Goal: Transaction & Acquisition: Purchase product/service

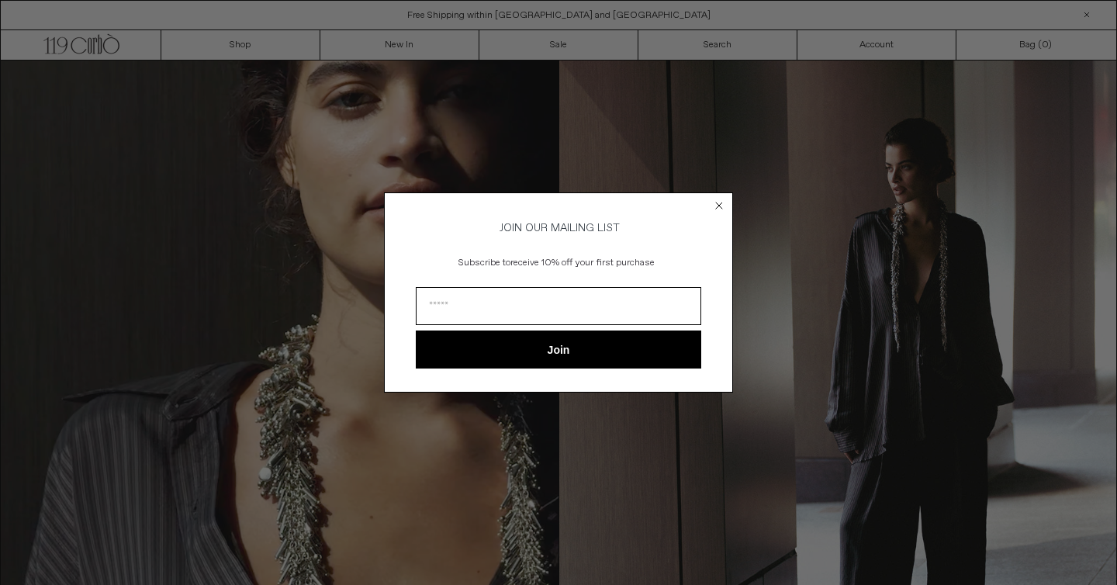
click at [718, 203] on icon "Close dialog" at bounding box center [719, 206] width 6 height 6
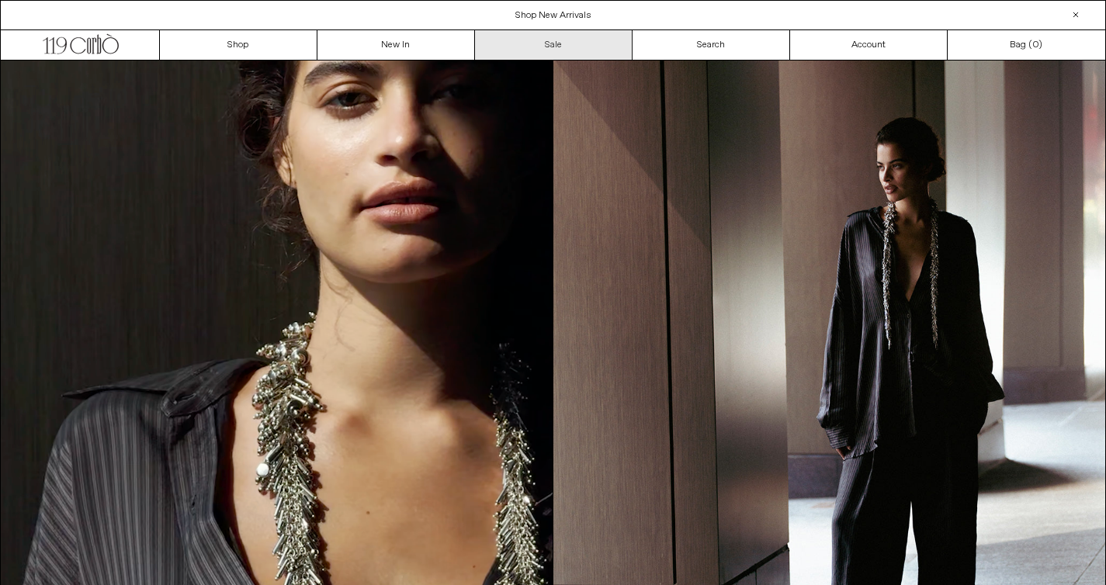
click at [531, 46] on link "Sale" at bounding box center [554, 44] width 158 height 29
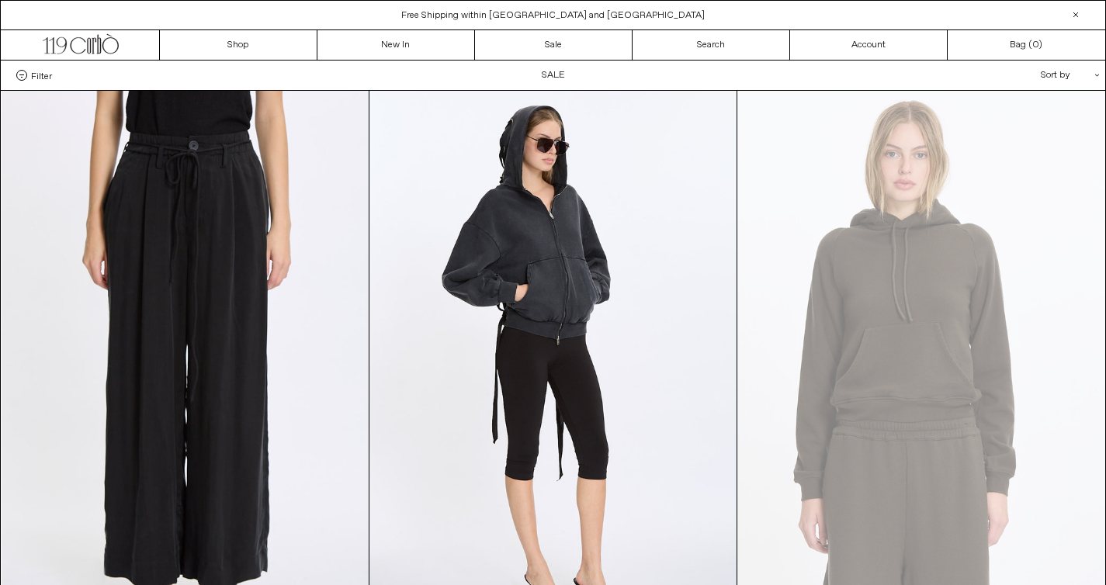
click at [1058, 78] on div "Sort by .cls-1{fill:#231f20}" at bounding box center [1020, 75] width 140 height 29
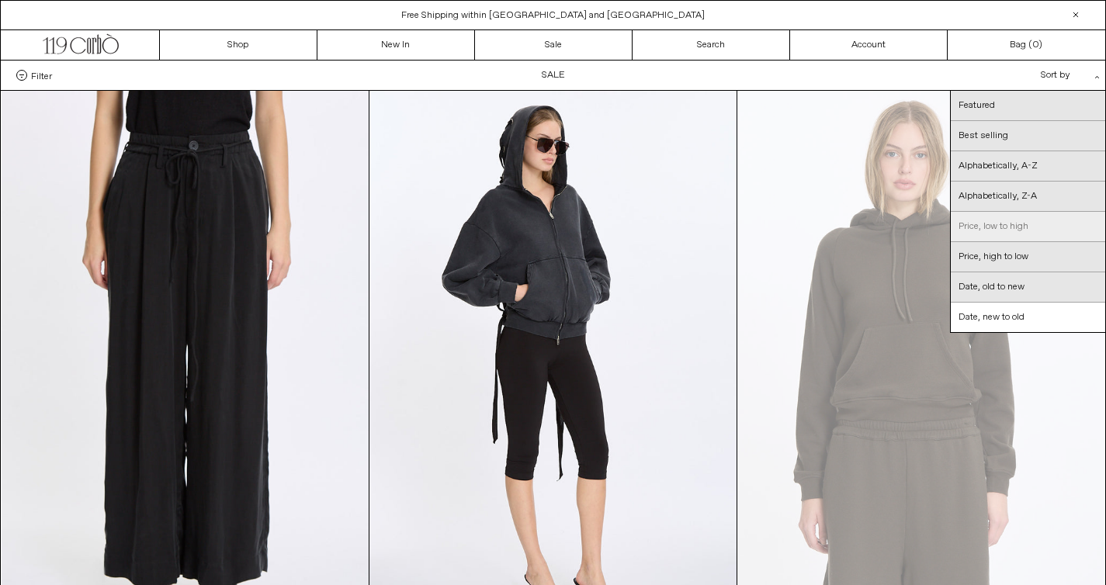
click at [1016, 228] on link "Price, low to high" at bounding box center [1027, 227] width 154 height 30
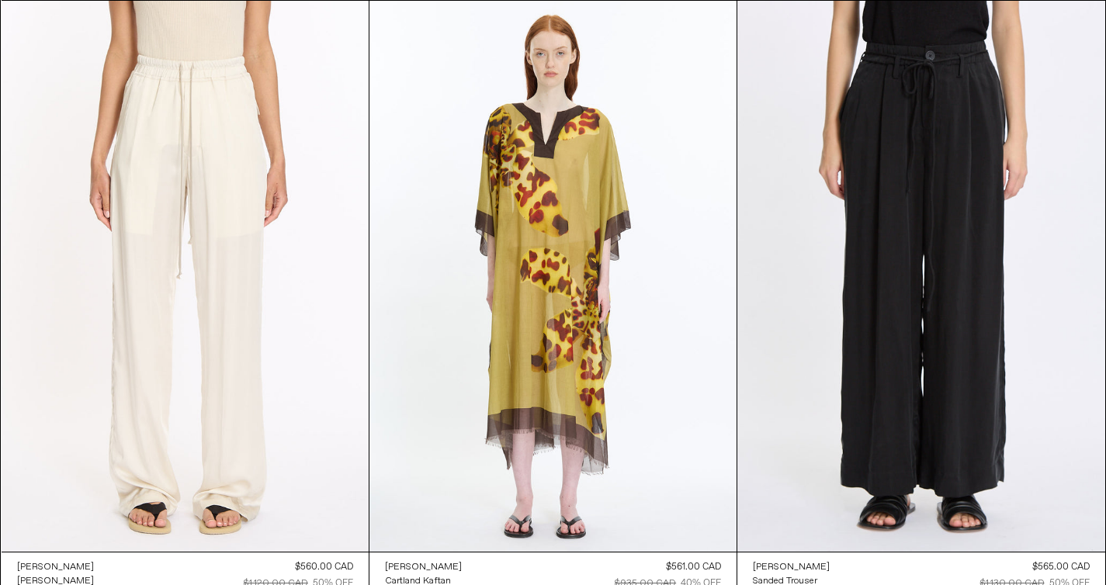
scroll to position [35429, 0]
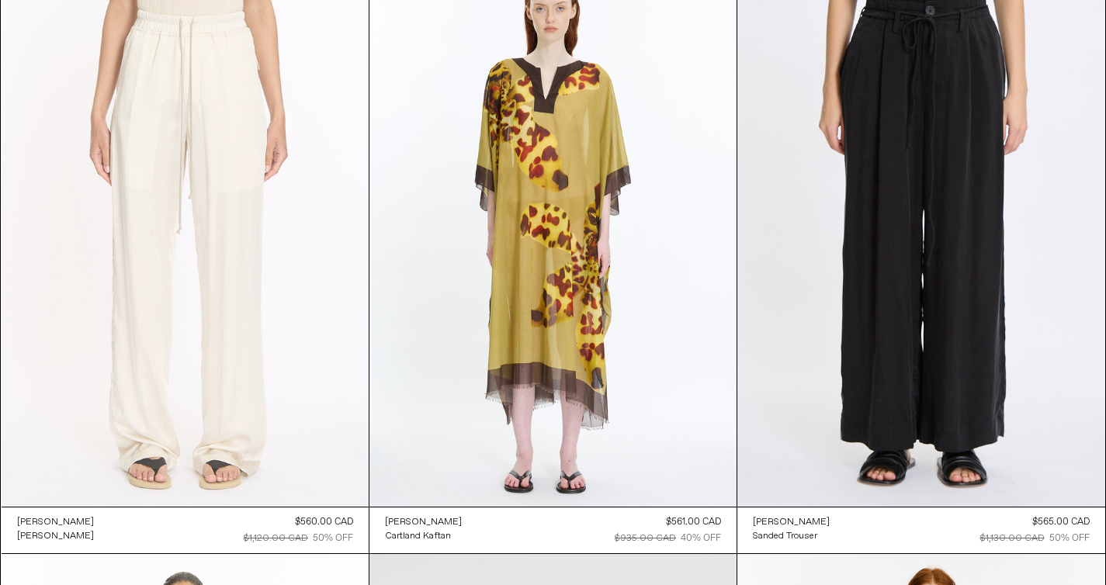
click at [282, 296] on at bounding box center [185, 231] width 367 height 551
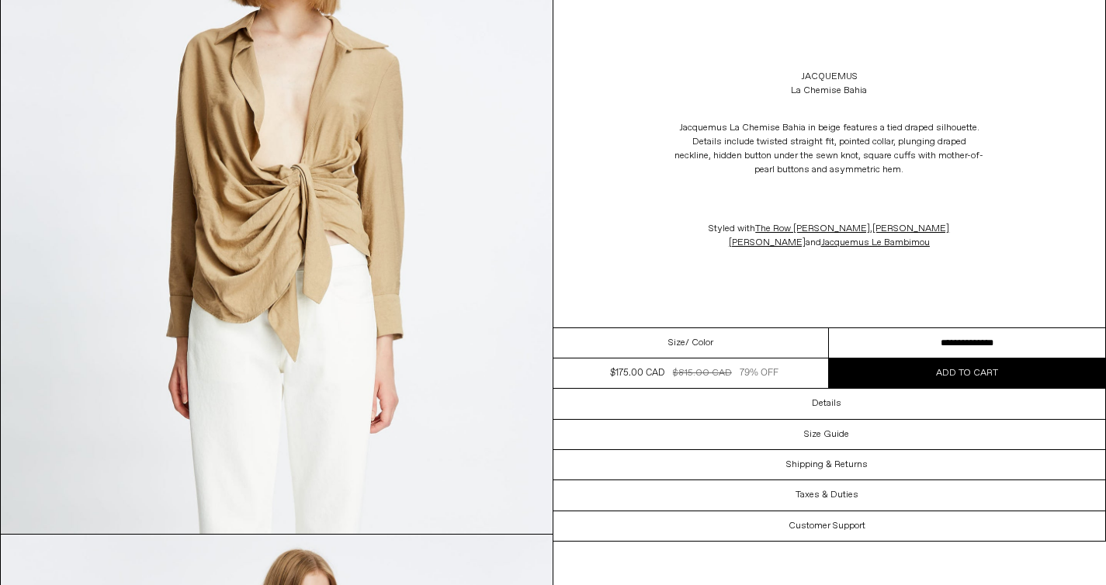
scroll to position [248, 0]
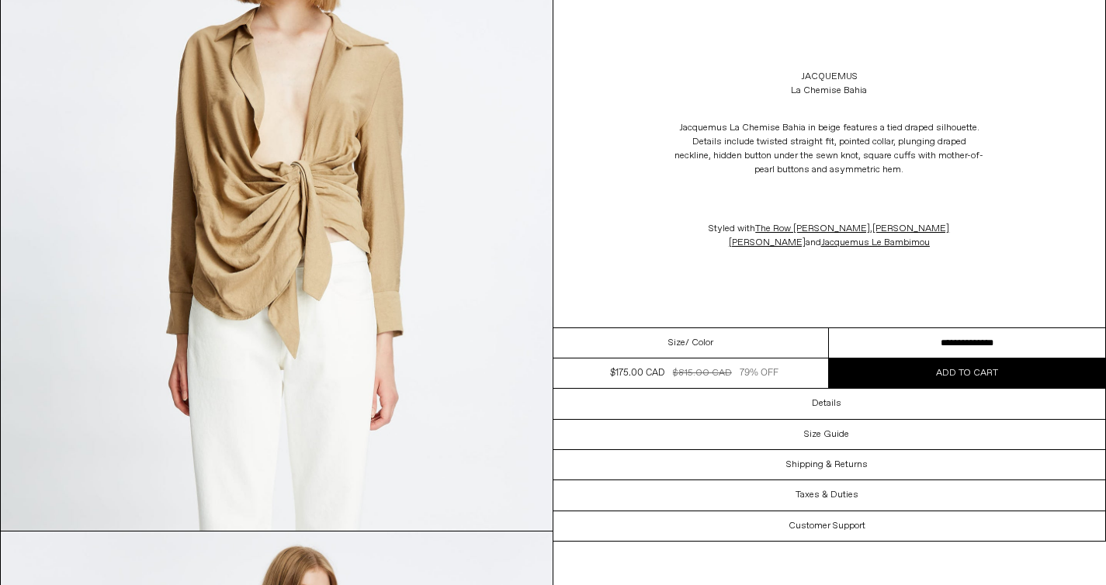
click at [639, 338] on div "Size / Color" at bounding box center [691, 343] width 276 height 30
click at [937, 339] on select "**********" at bounding box center [967, 343] width 276 height 30
click at [829, 328] on select "**********" at bounding box center [967, 343] width 276 height 30
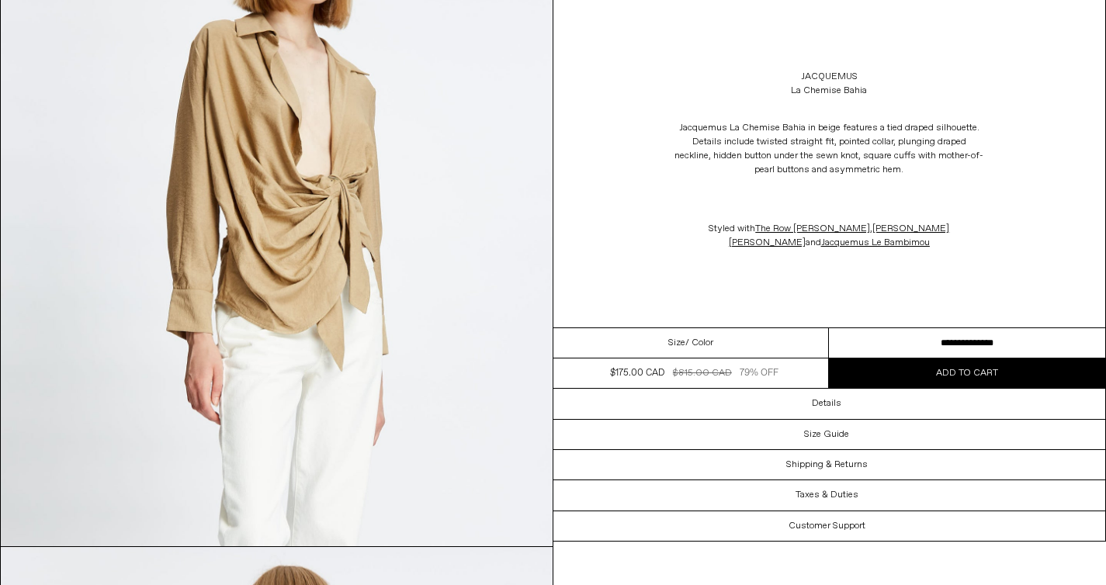
scroll to position [1626, 0]
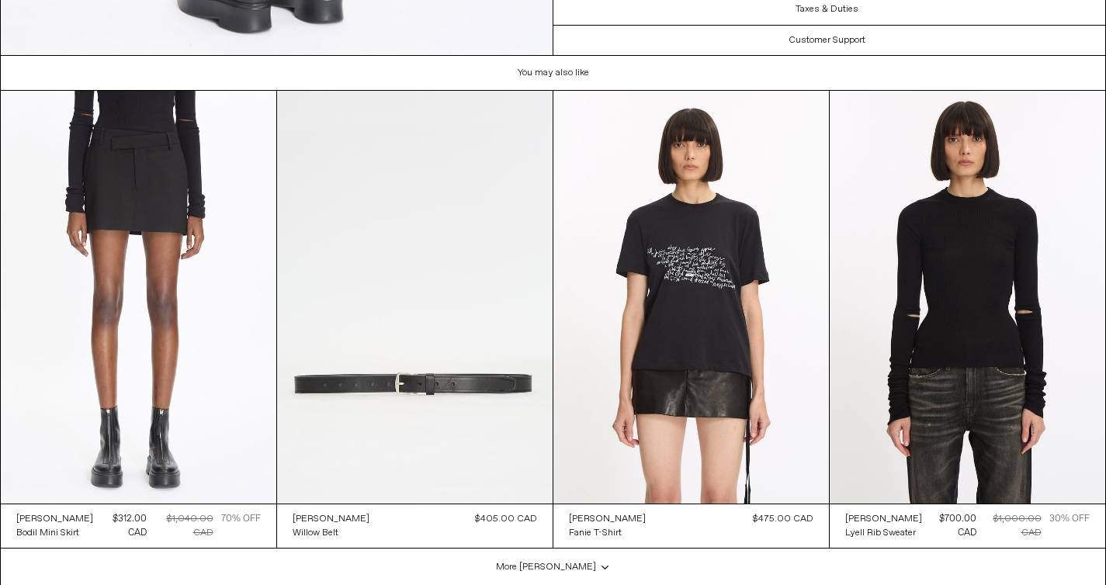
scroll to position [2871, 0]
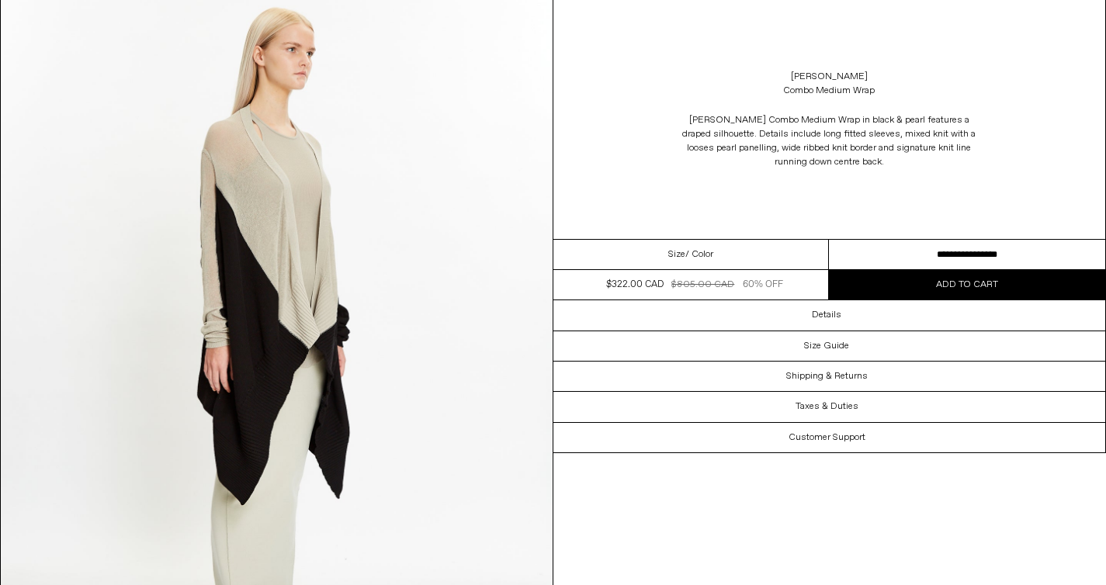
scroll to position [1501, 0]
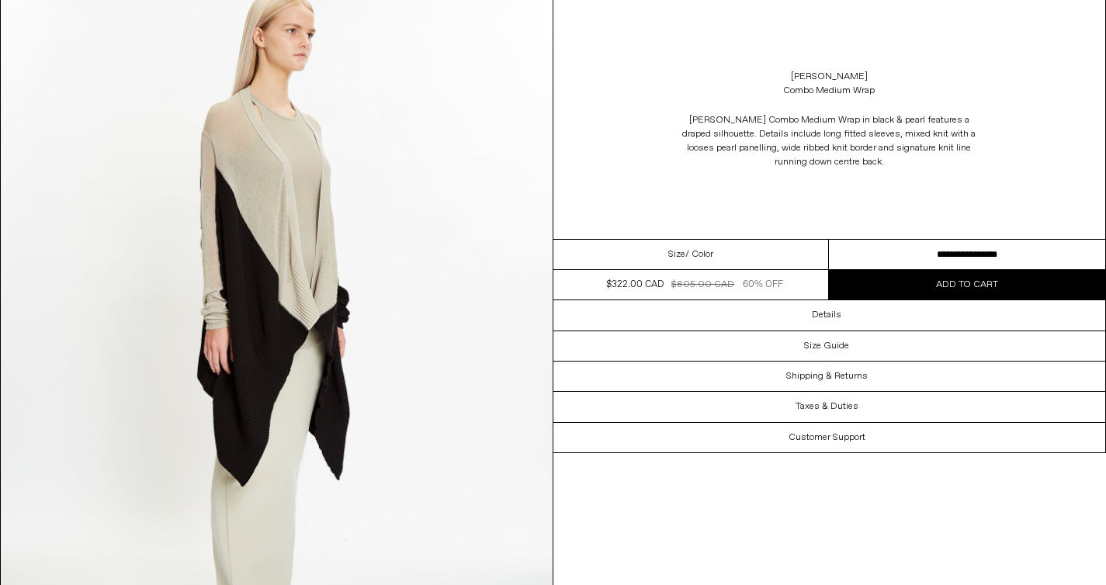
click at [925, 246] on select "**********" at bounding box center [967, 255] width 276 height 30
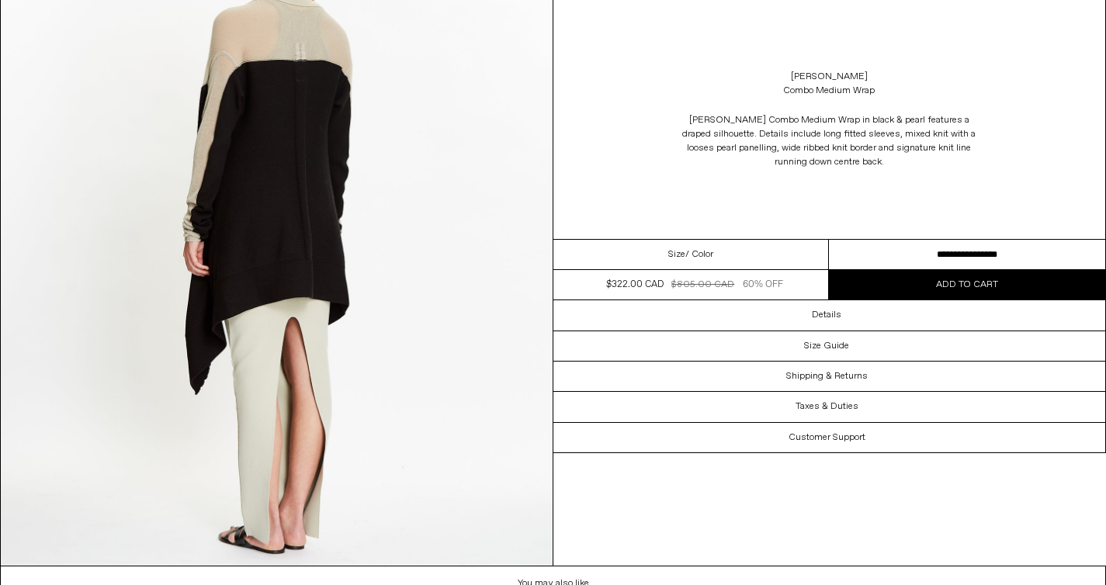
scroll to position [2295, 0]
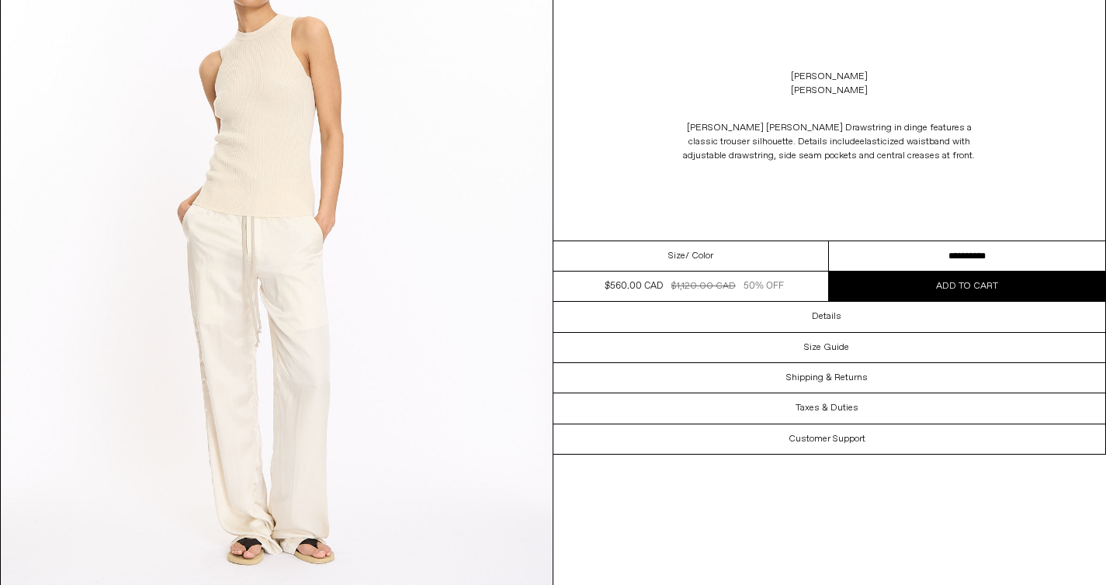
scroll to position [2271, 0]
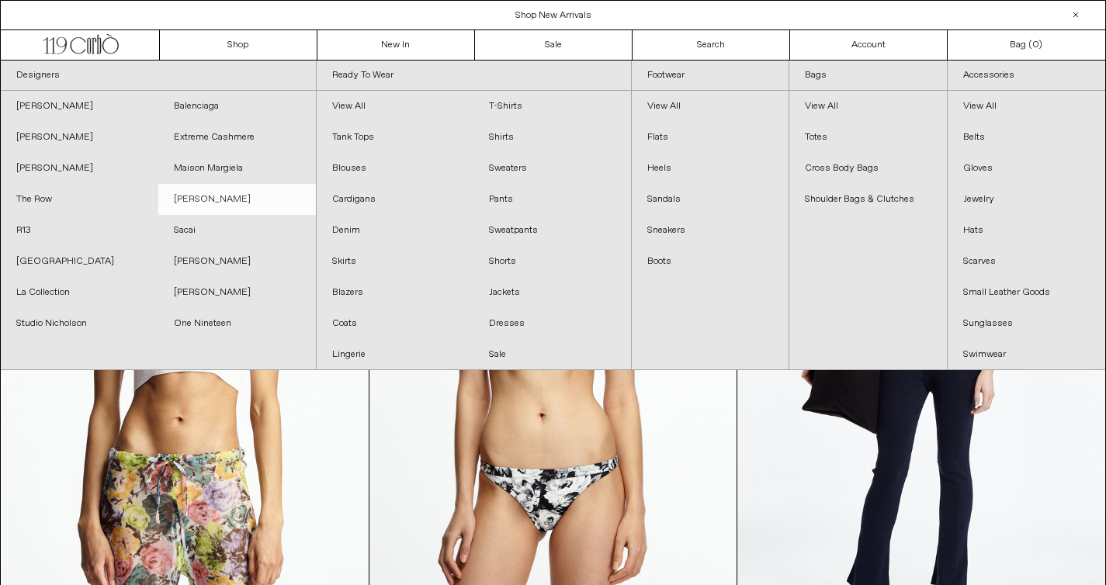
click at [233, 192] on link "[PERSON_NAME]" at bounding box center [237, 199] width 158 height 31
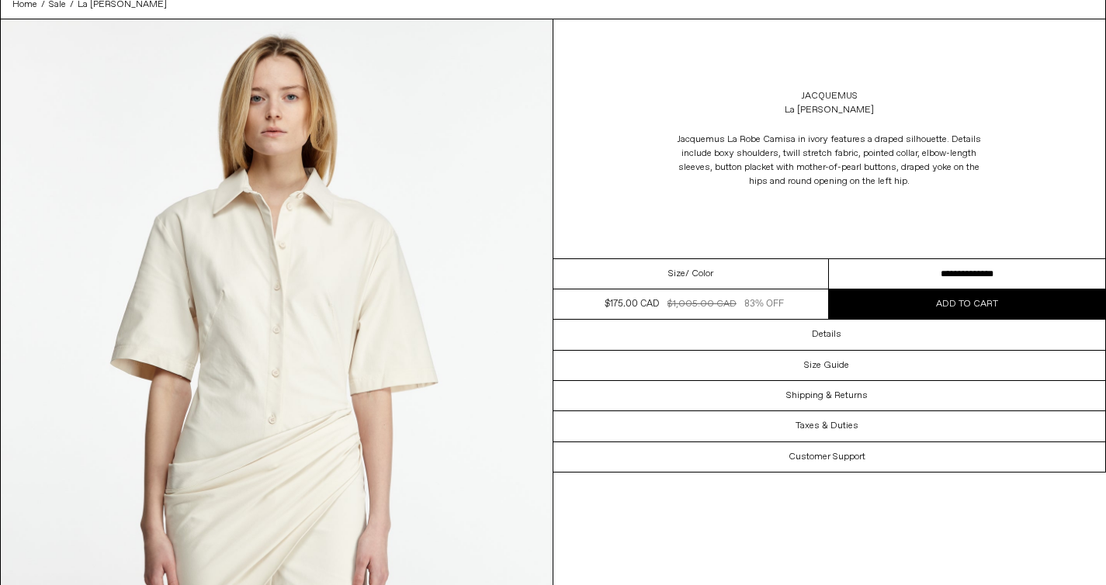
scroll to position [98, 0]
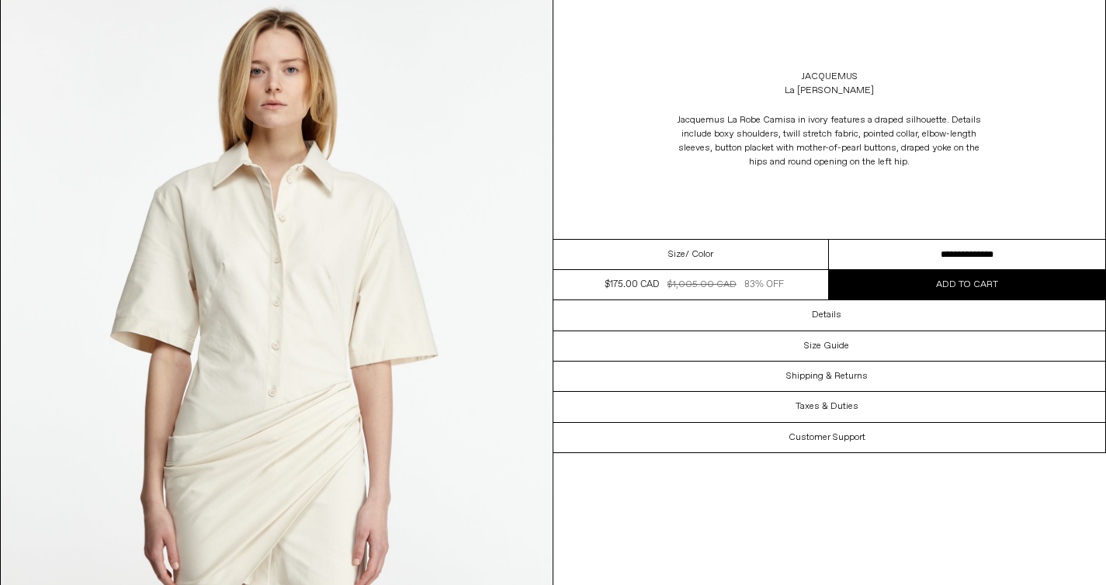
click at [909, 259] on select "**********" at bounding box center [967, 255] width 276 height 30
click at [829, 240] on select "**********" at bounding box center [967, 255] width 276 height 30
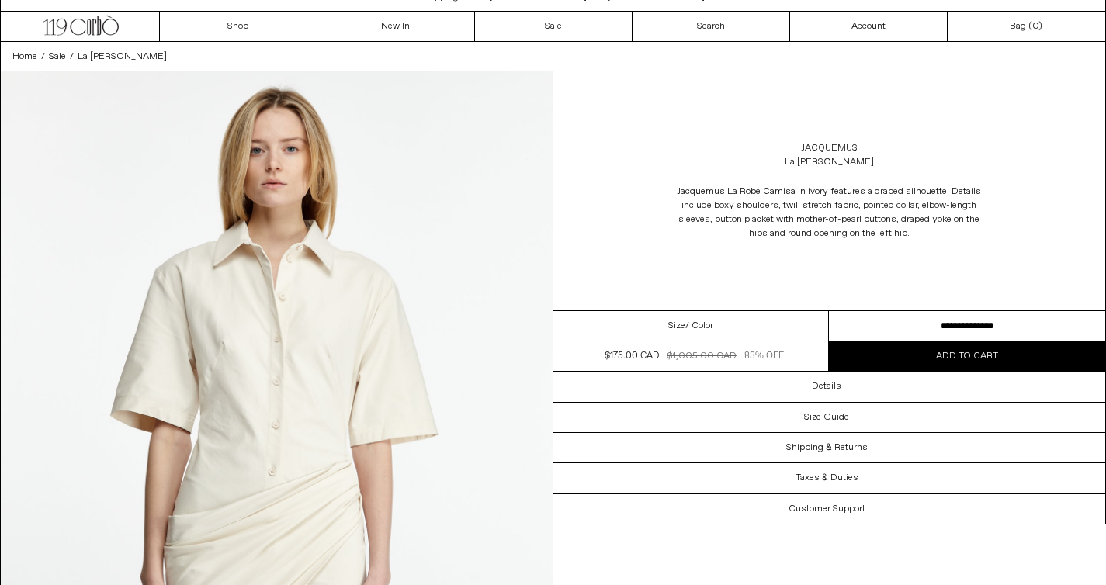
scroll to position [17, 0]
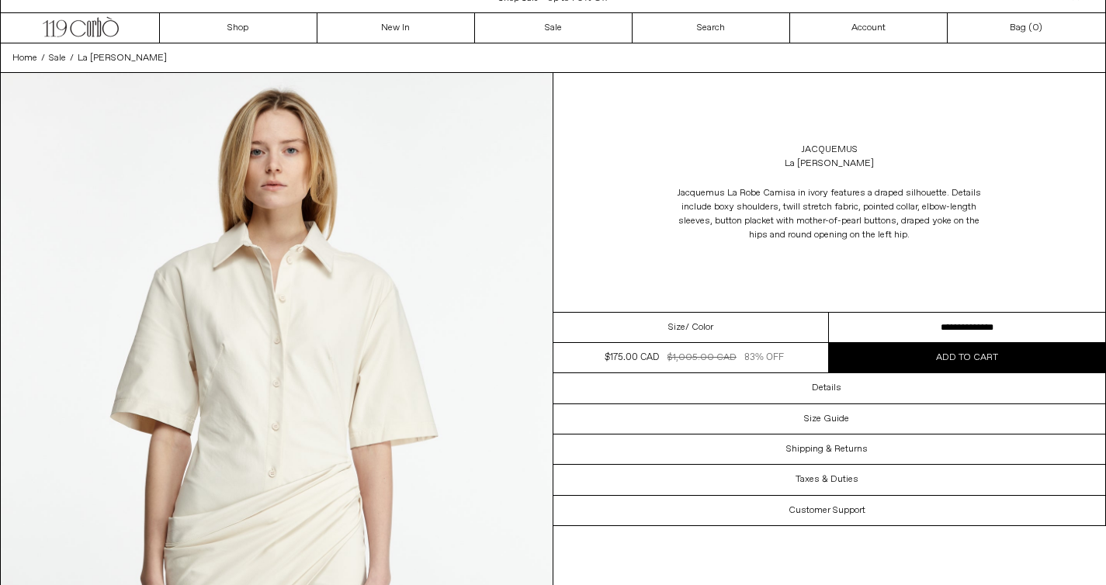
click at [898, 355] on button "Add to cart" at bounding box center [967, 357] width 276 height 29
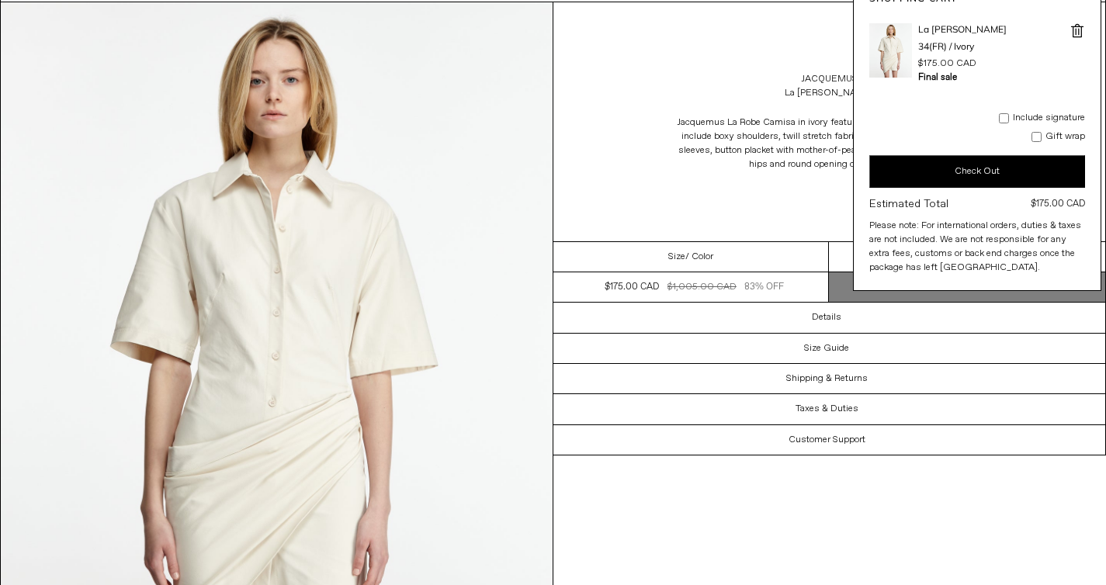
scroll to position [0, 0]
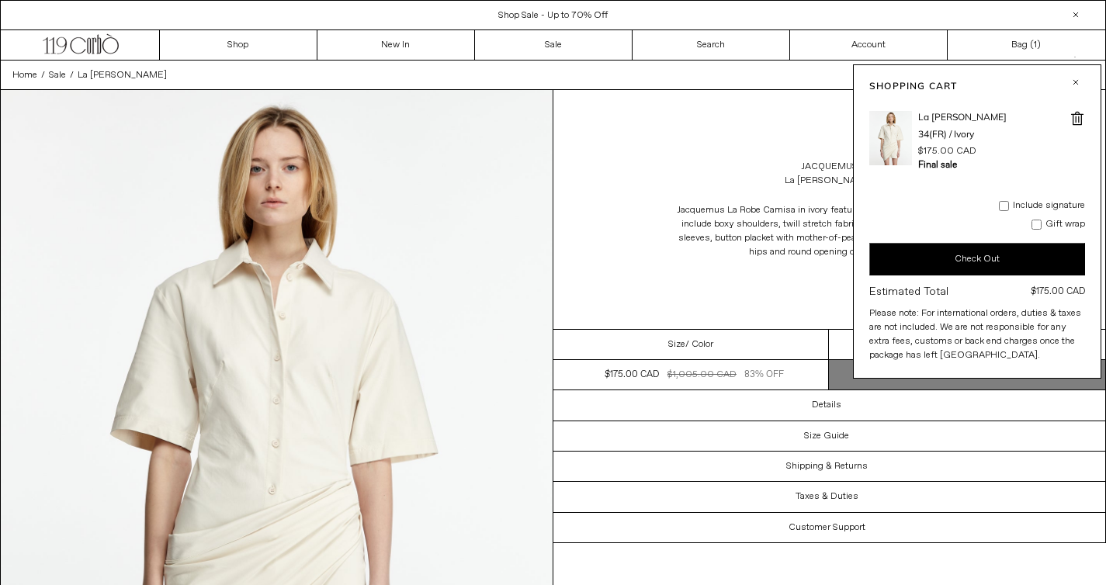
click at [685, 268] on div "Jacquemus La Robe Camisa Jacquemus La Robe Camisa in ivory features a draped si…" at bounding box center [829, 209] width 552 height 239
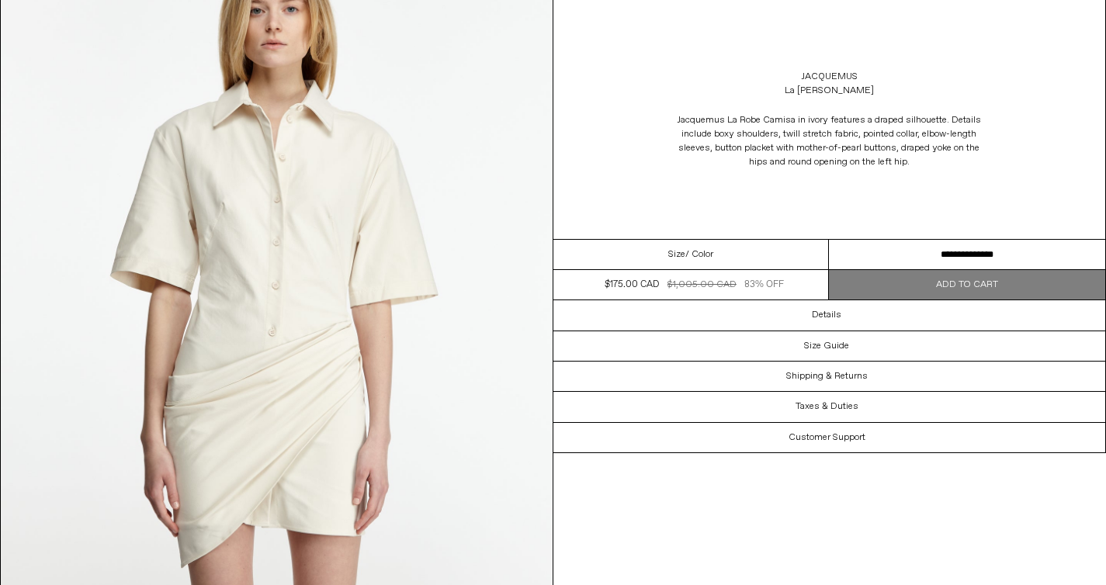
scroll to position [158, 0]
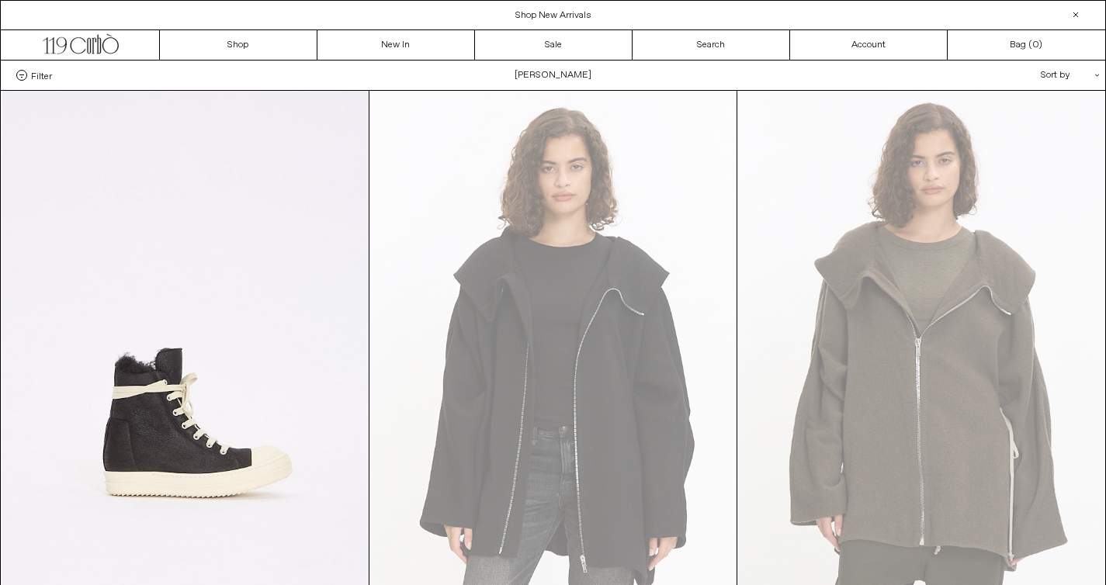
click at [1060, 72] on div "Sort by .cls-1{fill:#231f20}" at bounding box center [1020, 75] width 140 height 29
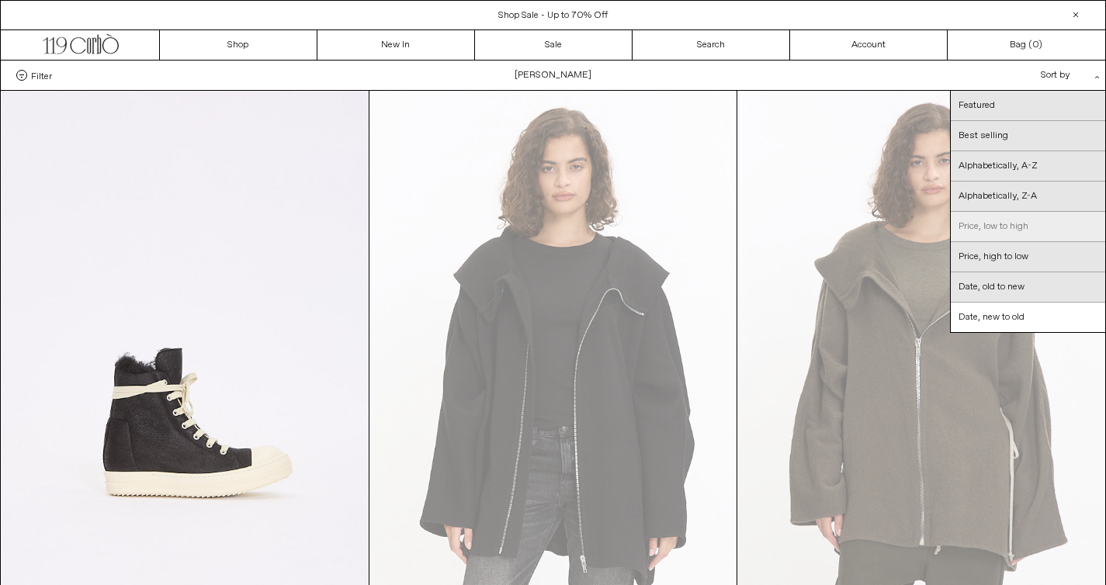
click at [990, 227] on link "Price, low to high" at bounding box center [1027, 227] width 154 height 30
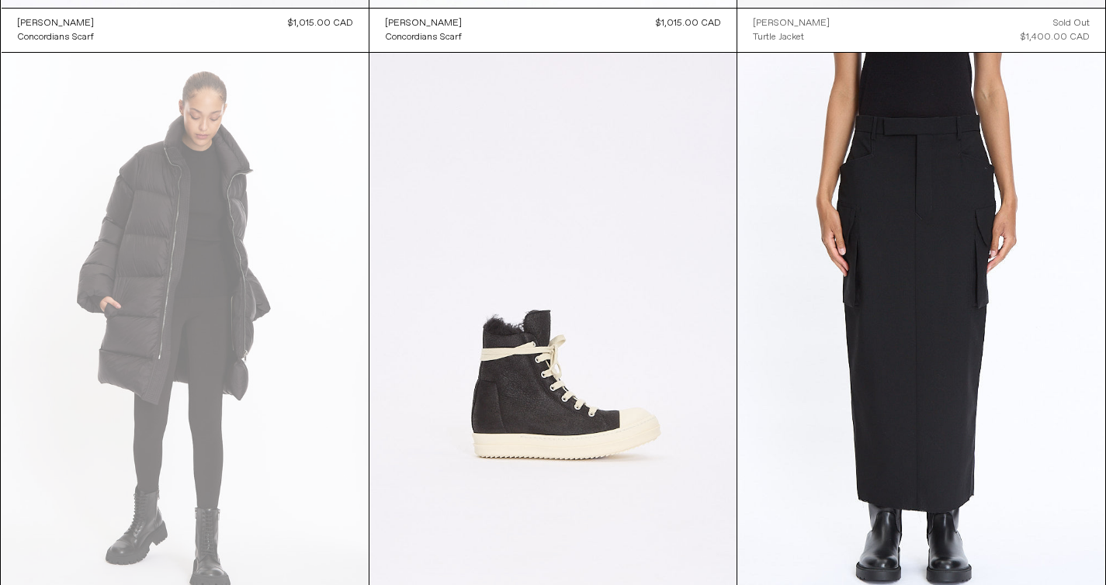
scroll to position [6870, 0]
